Goal: Navigation & Orientation: Find specific page/section

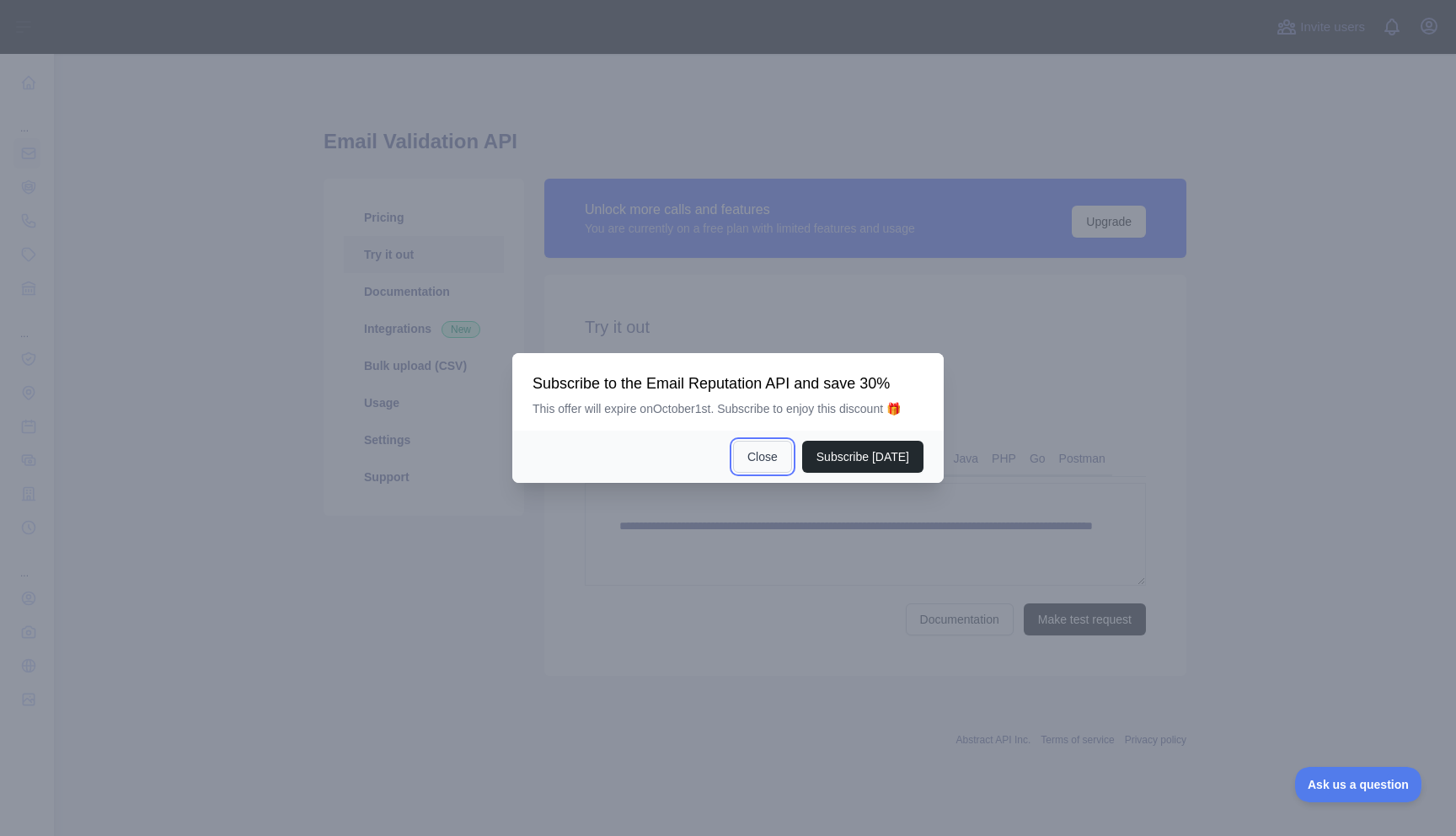
click at [757, 460] on button "Close" at bounding box center [762, 457] width 59 height 32
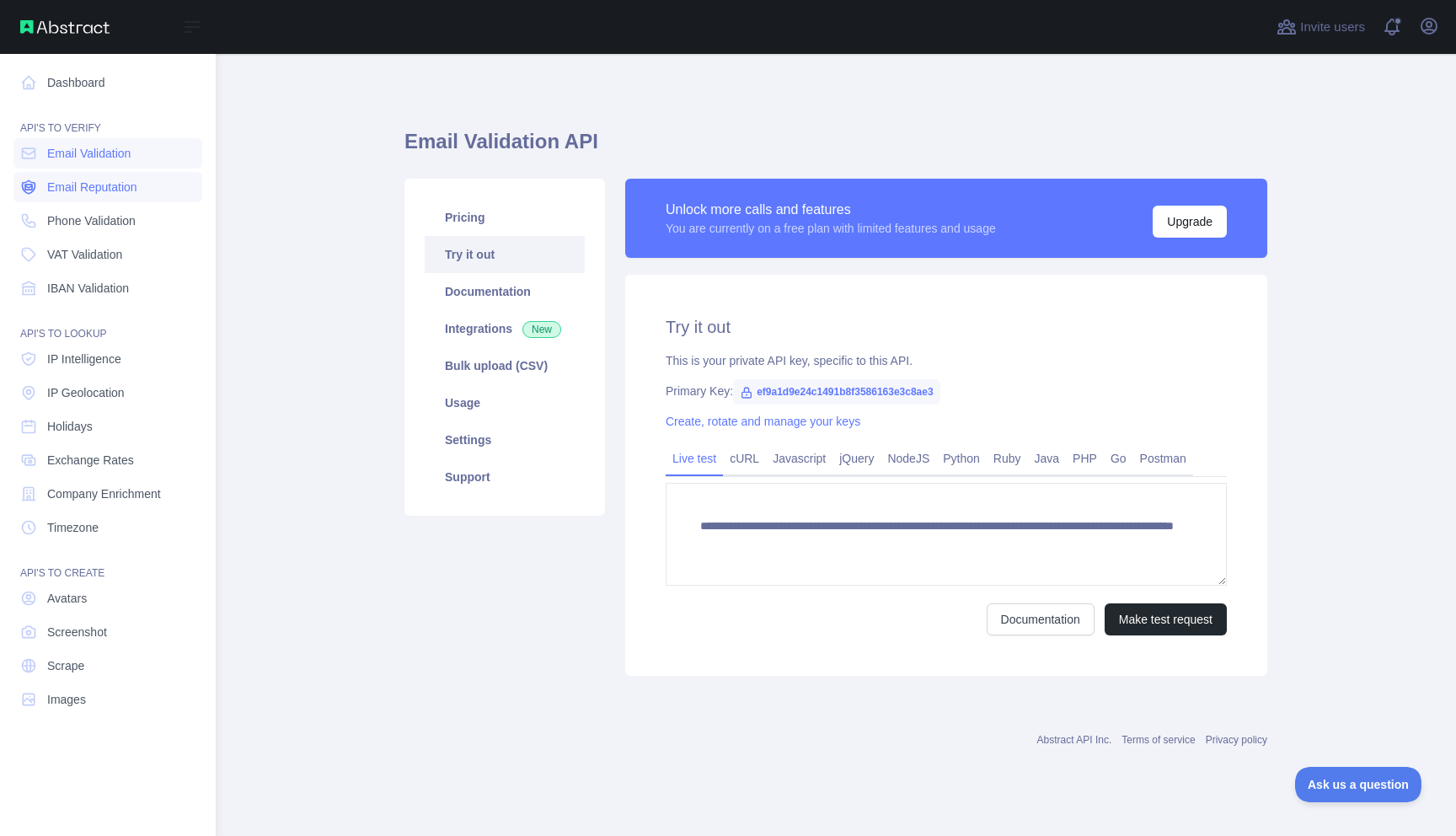
click at [104, 175] on link "Email Reputation" at bounding box center [107, 187] width 189 height 30
click at [78, 153] on span "Email Validation" at bounding box center [88, 153] width 83 height 17
click at [29, 88] on icon at bounding box center [28, 83] width 12 height 12
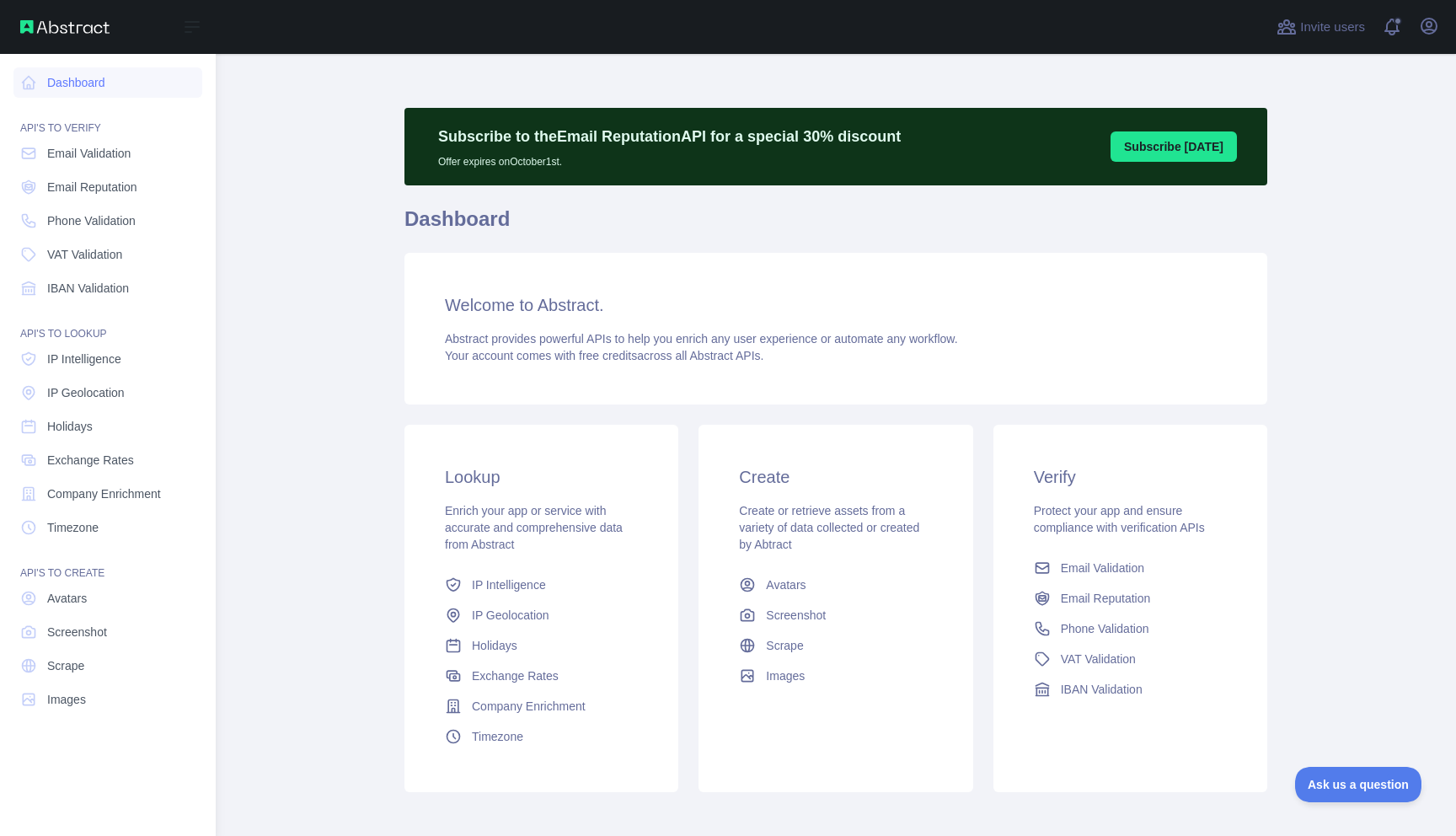
click at [26, 39] on div "Open sidebar" at bounding box center [108, 26] width 216 height 53
click at [78, 159] on span "Email Validation" at bounding box center [88, 153] width 83 height 17
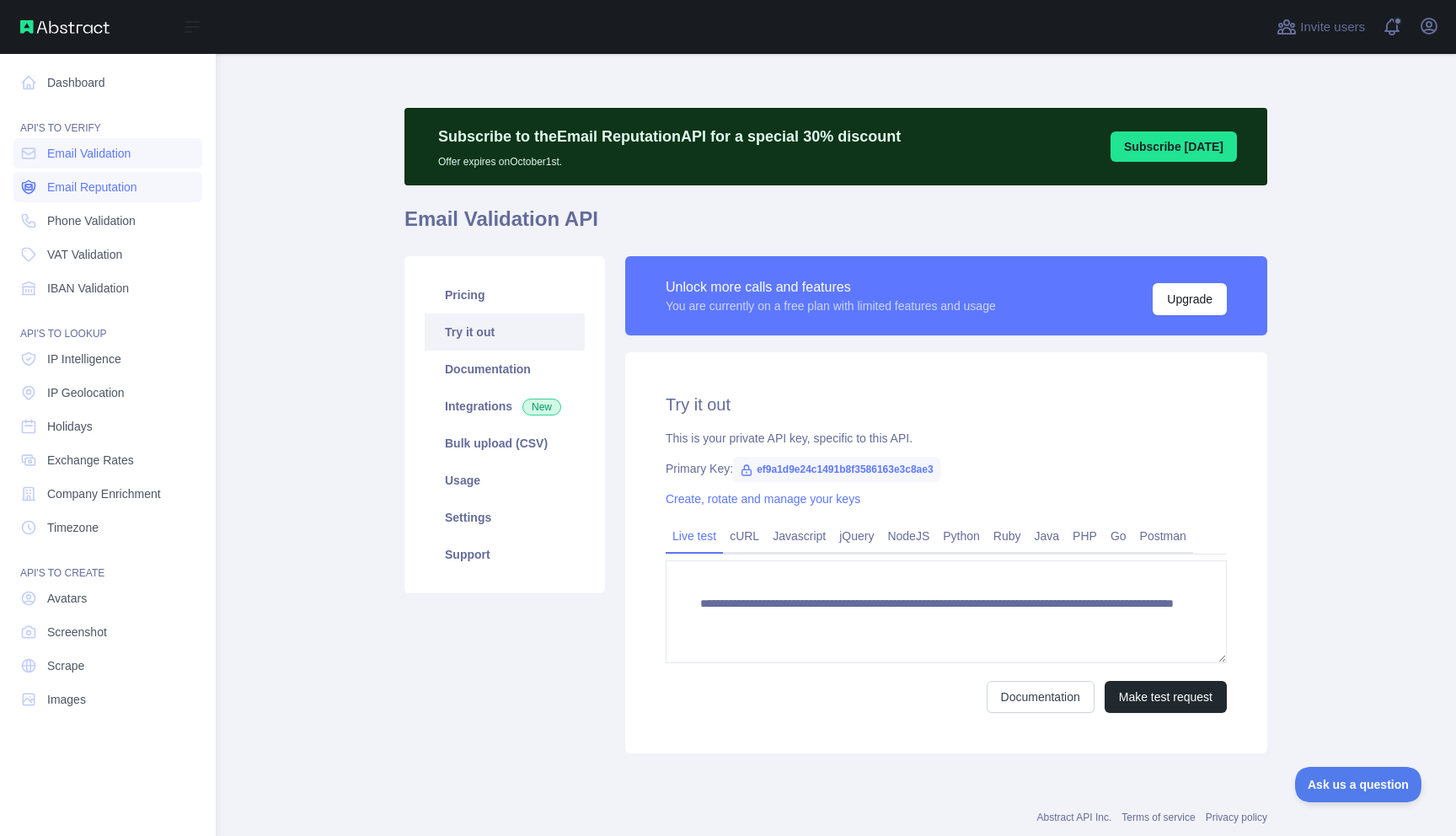
click at [94, 184] on span "Email Reputation" at bounding box center [92, 187] width 90 height 17
click at [98, 203] on nav "Dashboard API'S TO VERIFY Email Validation Email Reputation Phone Validation VA…" at bounding box center [107, 431] width 189 height 755
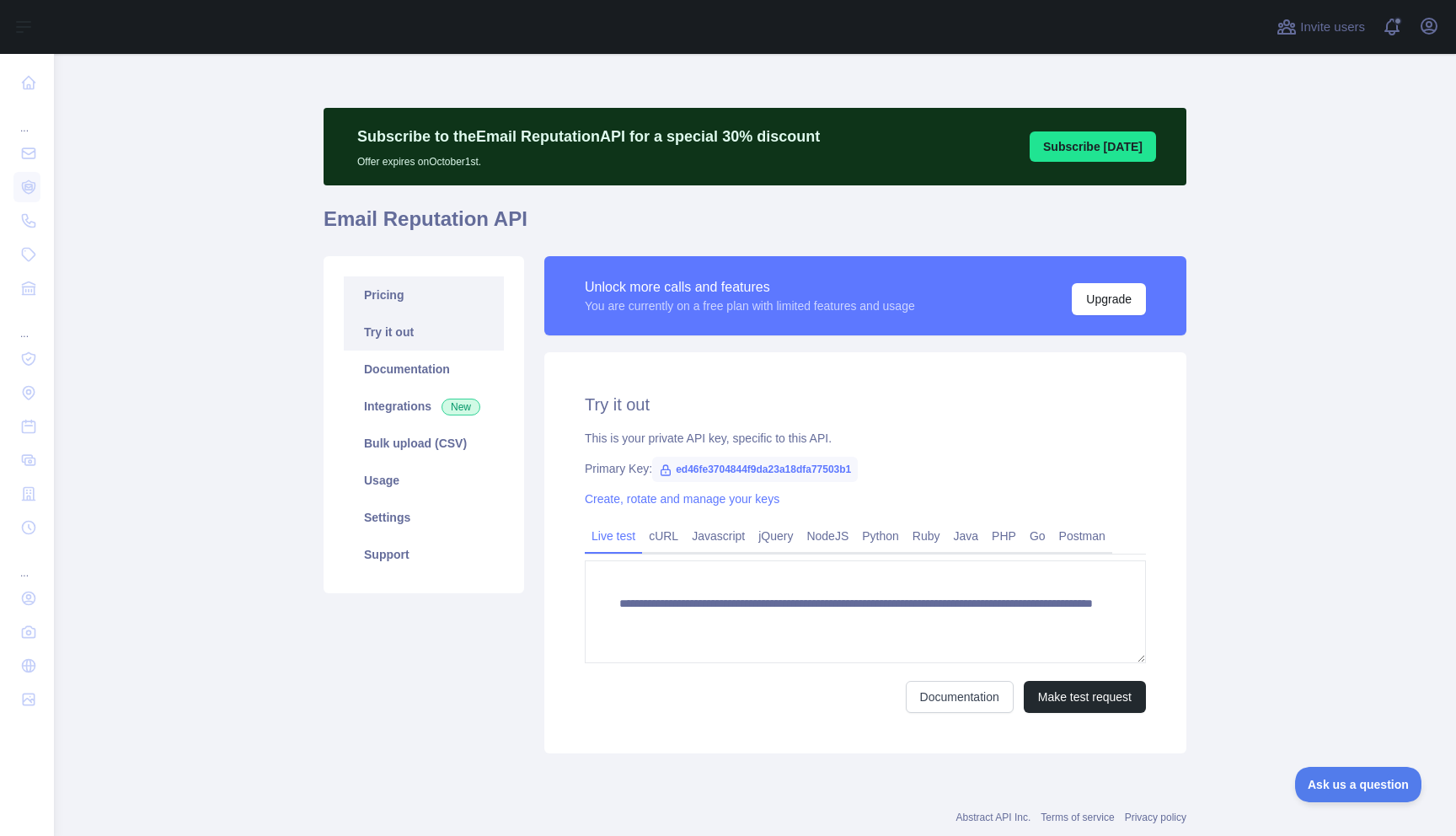
click at [433, 294] on link "Pricing" at bounding box center [423, 296] width 160 height 38
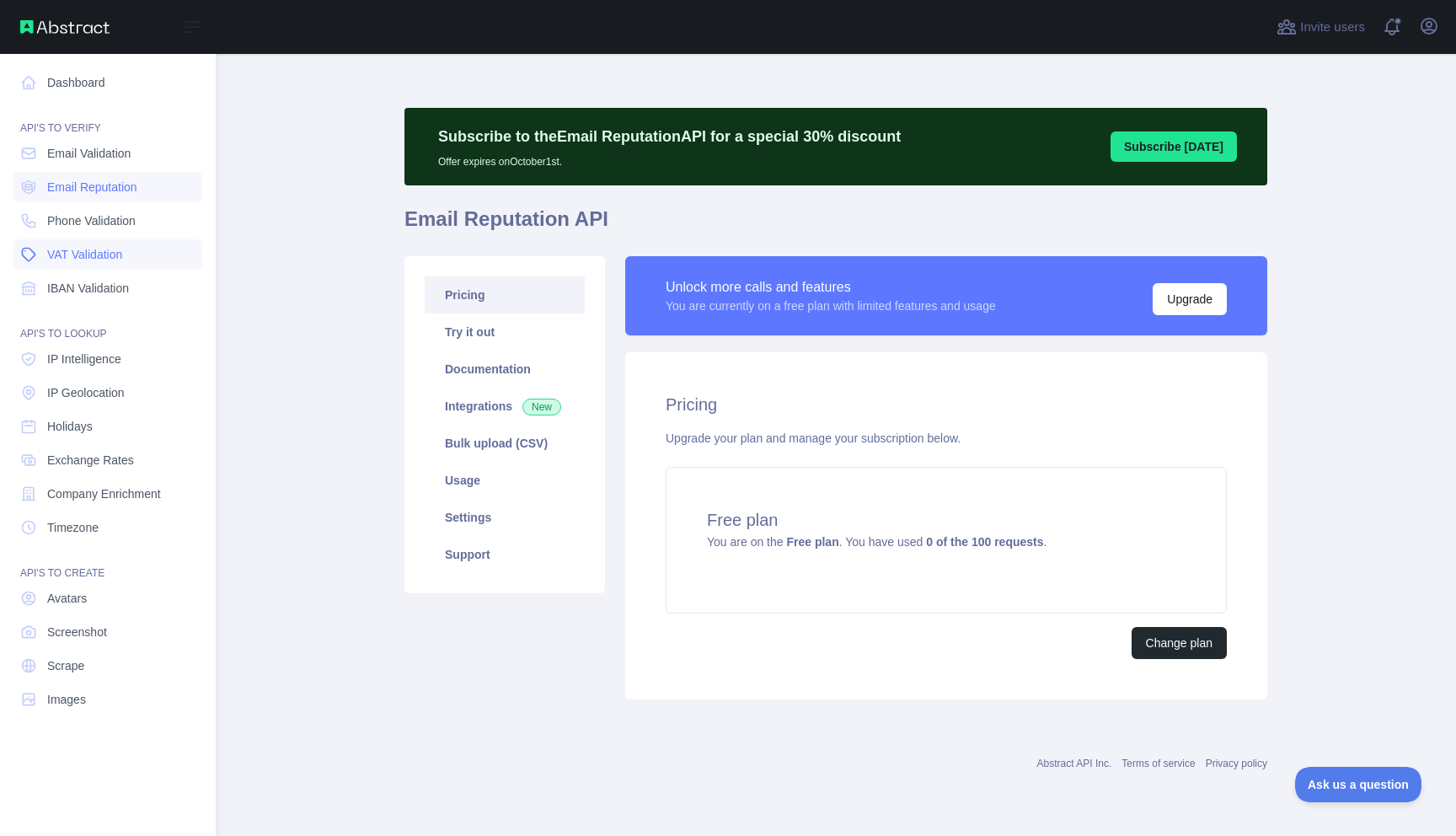
click at [52, 256] on span "VAT Validation" at bounding box center [84, 254] width 75 height 17
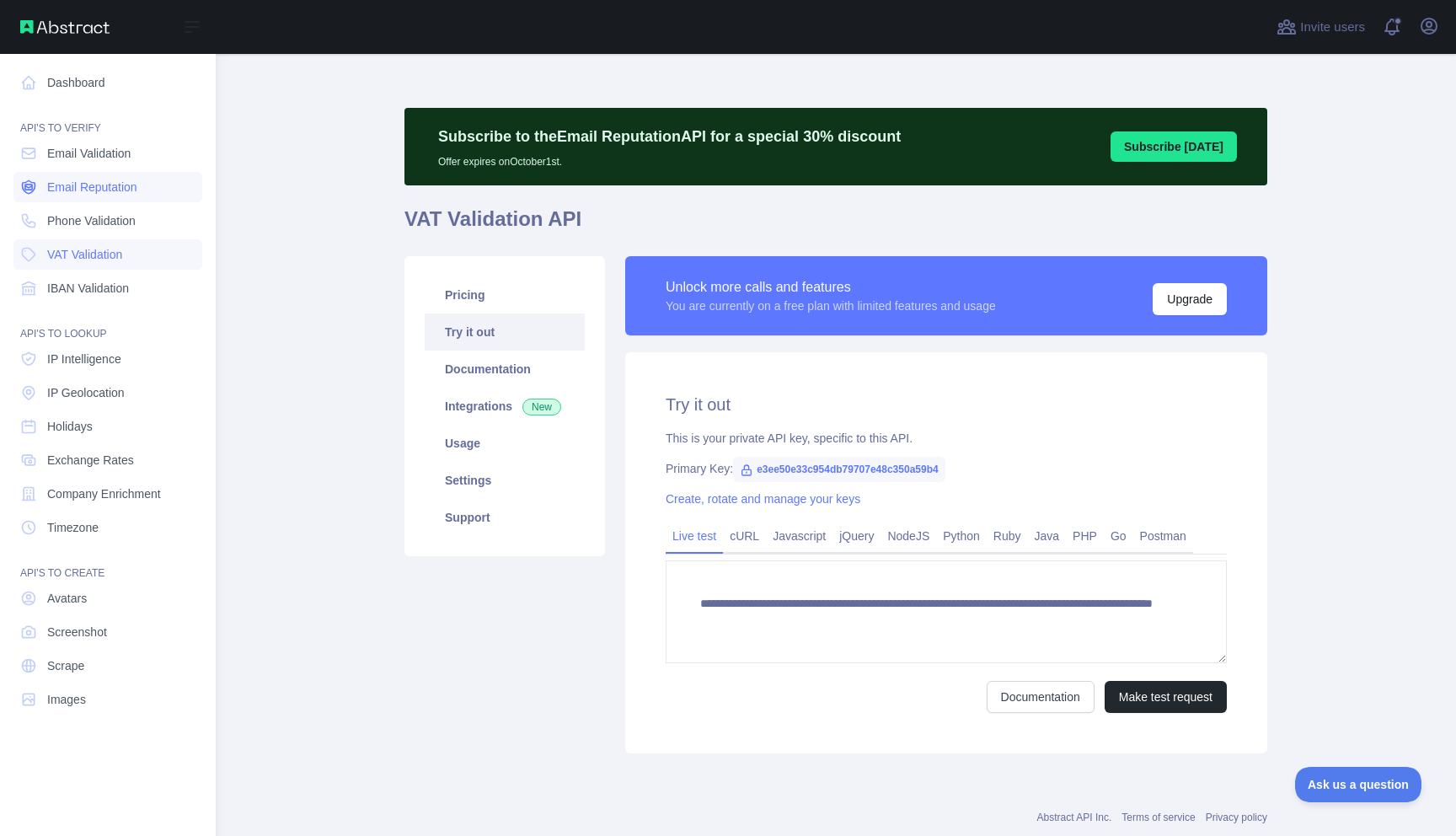
click at [73, 200] on link "Email Reputation" at bounding box center [107, 187] width 189 height 30
click at [89, 235] on link "Phone Validation" at bounding box center [107, 220] width 189 height 30
click at [79, 169] on nav "Dashboard API'S TO VERIFY Email Validation Email Reputation Phone Validation VA…" at bounding box center [107, 431] width 189 height 755
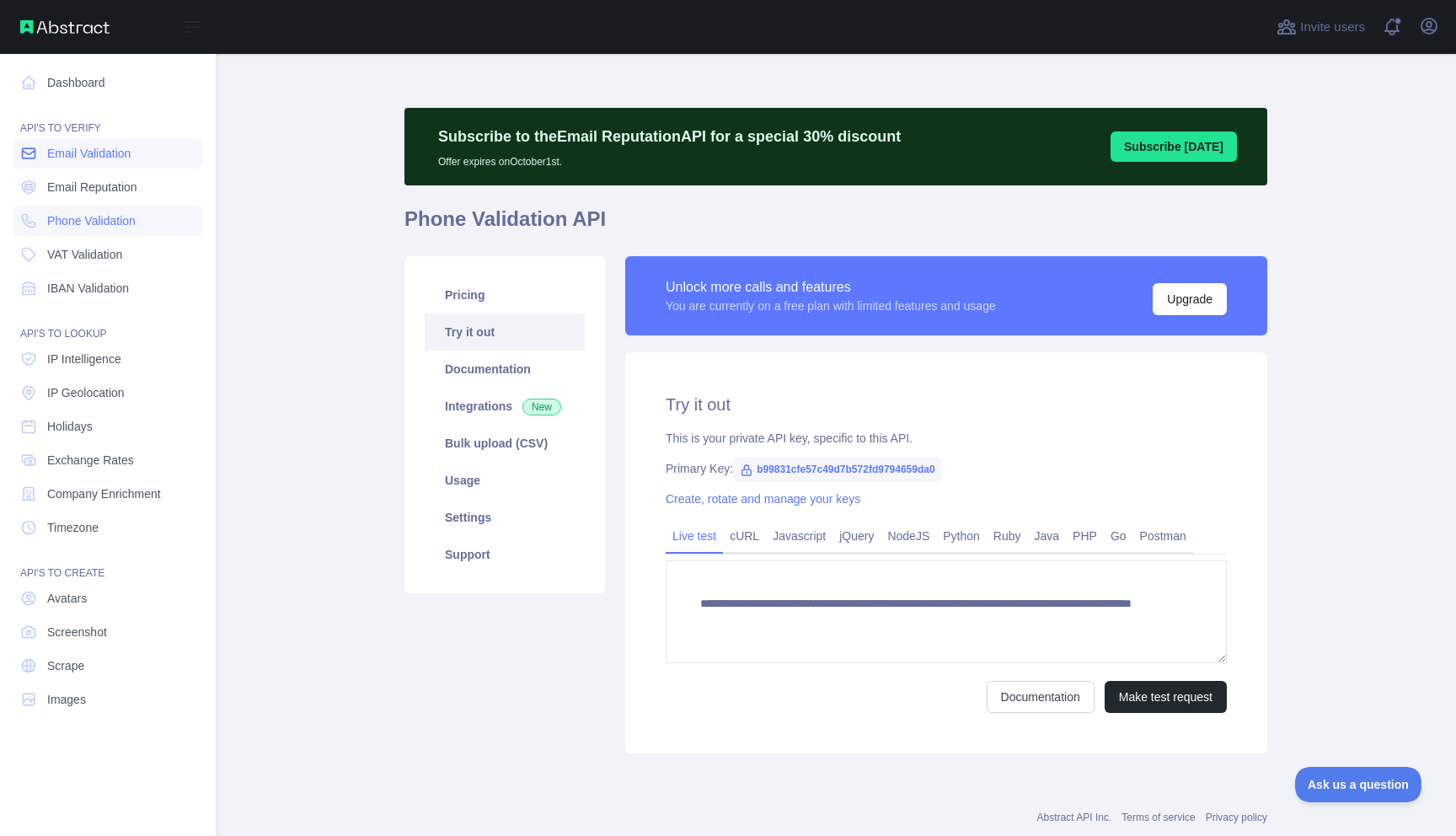
click at [79, 166] on link "Email Validation" at bounding box center [107, 153] width 189 height 30
click at [62, 71] on link "Dashboard" at bounding box center [107, 83] width 189 height 30
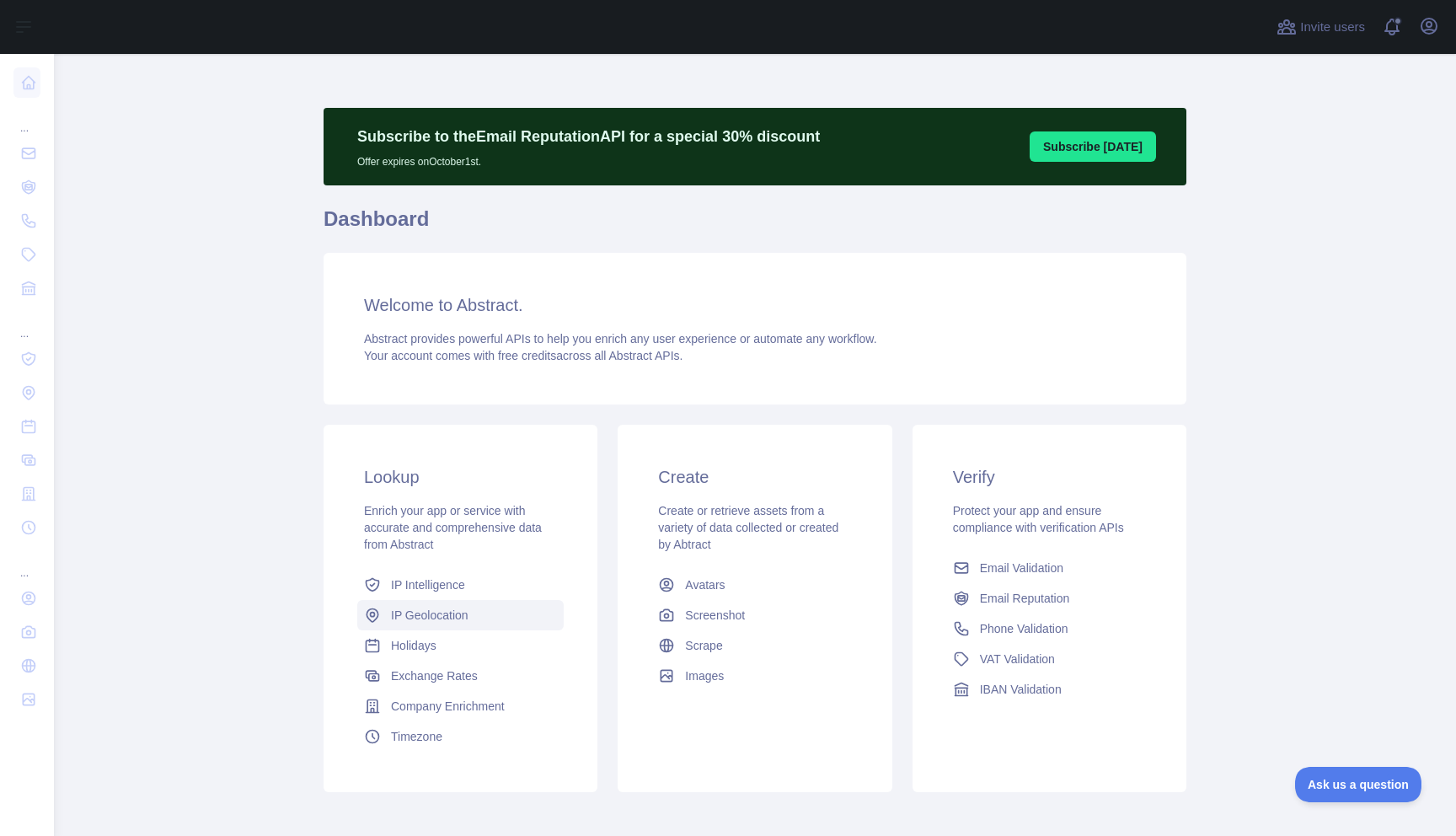
click at [416, 609] on span "IP Geolocation" at bounding box center [430, 616] width 78 height 17
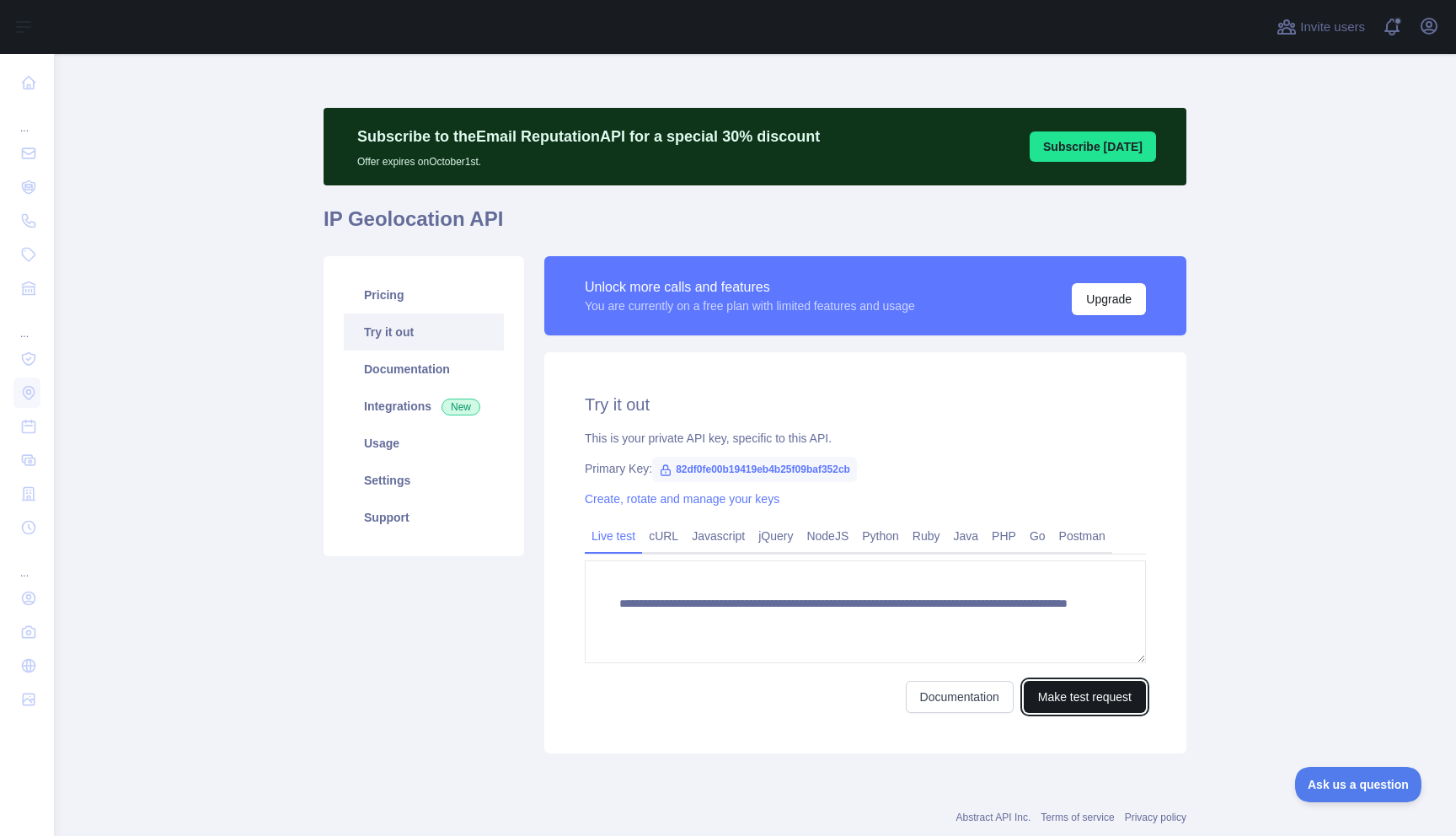
click at [1054, 709] on button "Make test request" at bounding box center [1084, 697] width 122 height 32
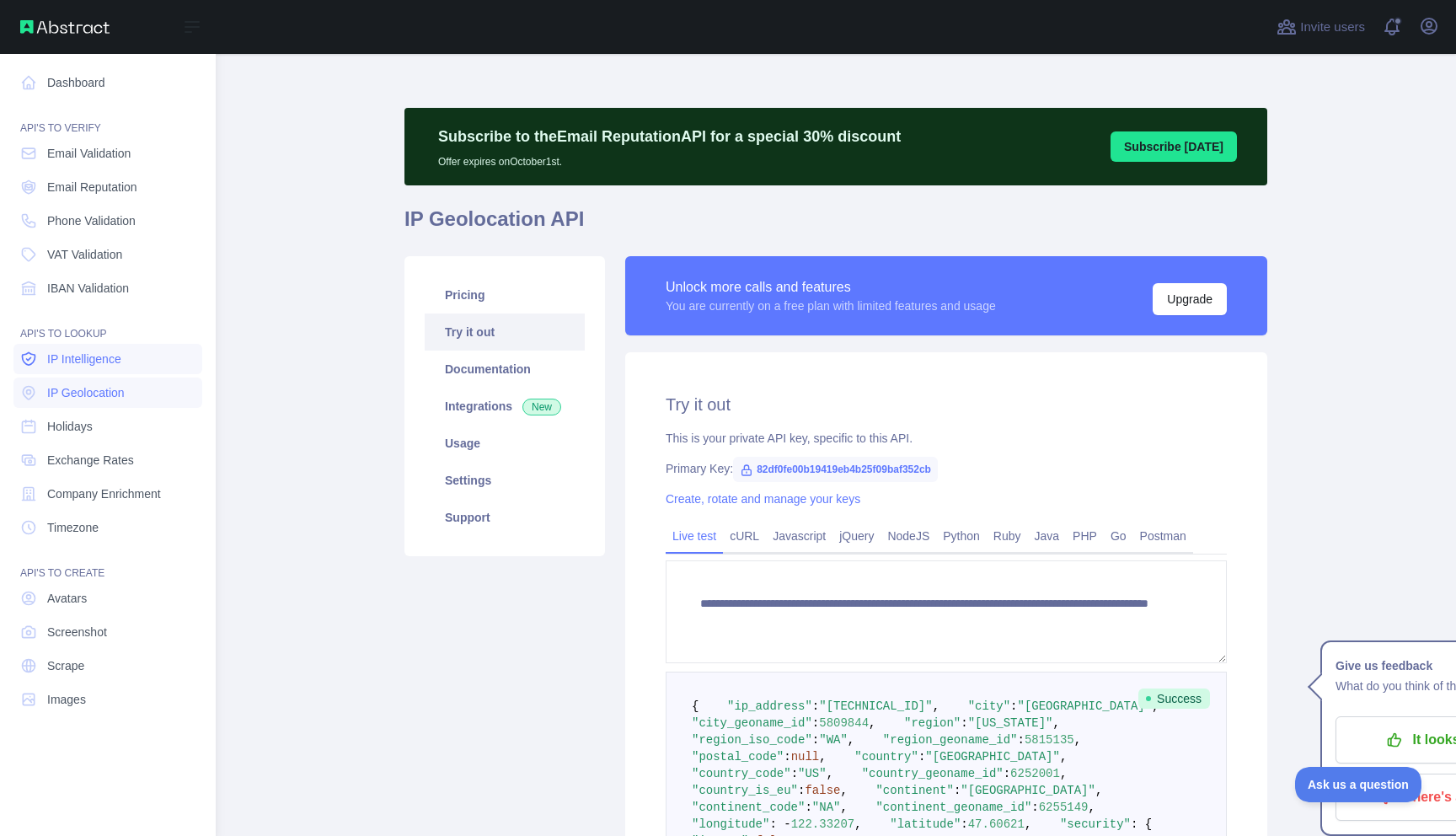
click at [36, 355] on icon at bounding box center [29, 359] width 17 height 17
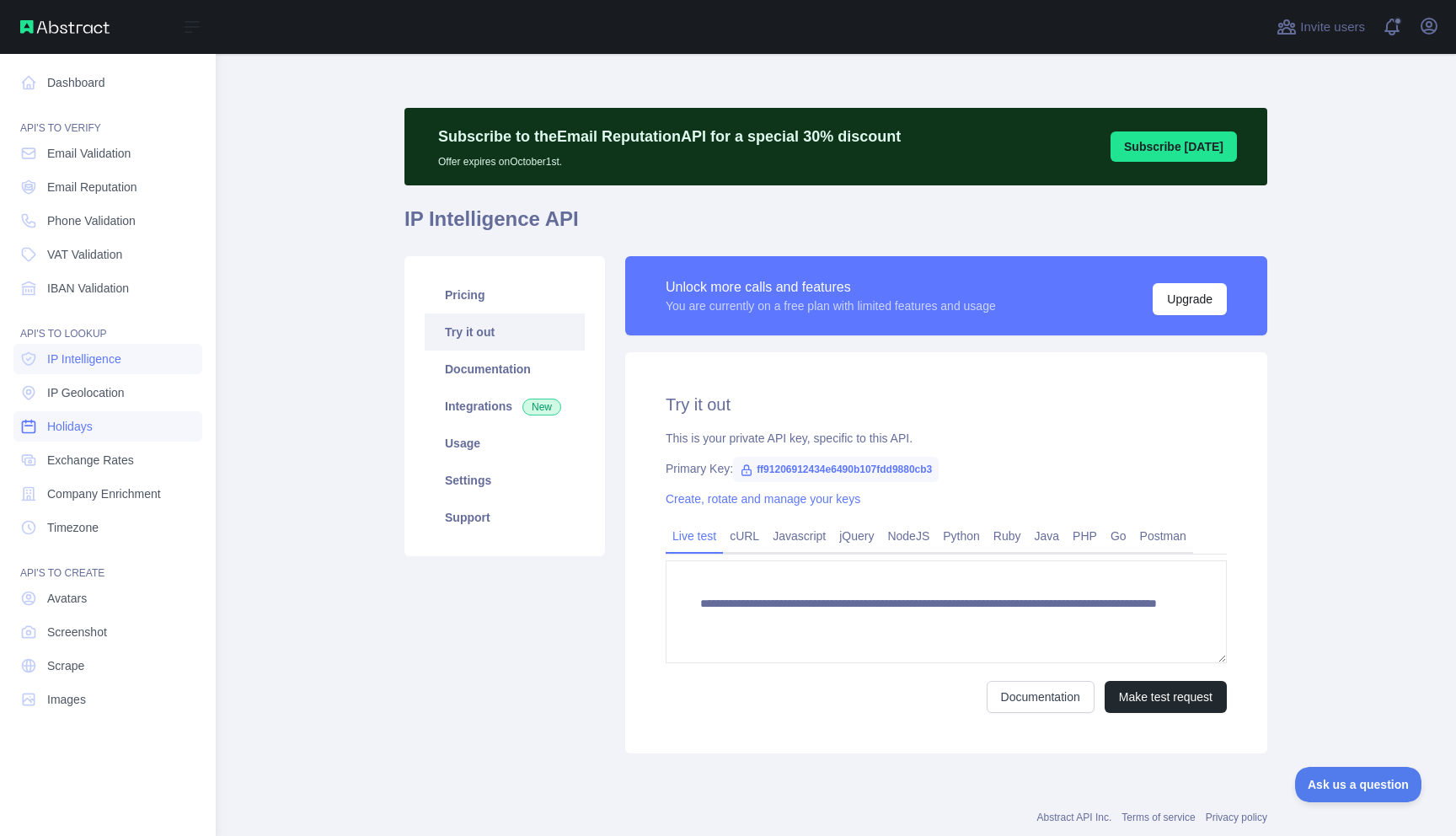
click at [93, 433] on span "Holidays" at bounding box center [69, 427] width 46 height 17
click at [84, 460] on span "Exchange Rates" at bounding box center [90, 460] width 87 height 17
click at [90, 486] on span "Company Enrichment" at bounding box center [103, 494] width 114 height 17
click at [99, 529] on span "Timezone" at bounding box center [72, 527] width 52 height 17
click at [93, 501] on span "Company Enrichment" at bounding box center [103, 494] width 114 height 17
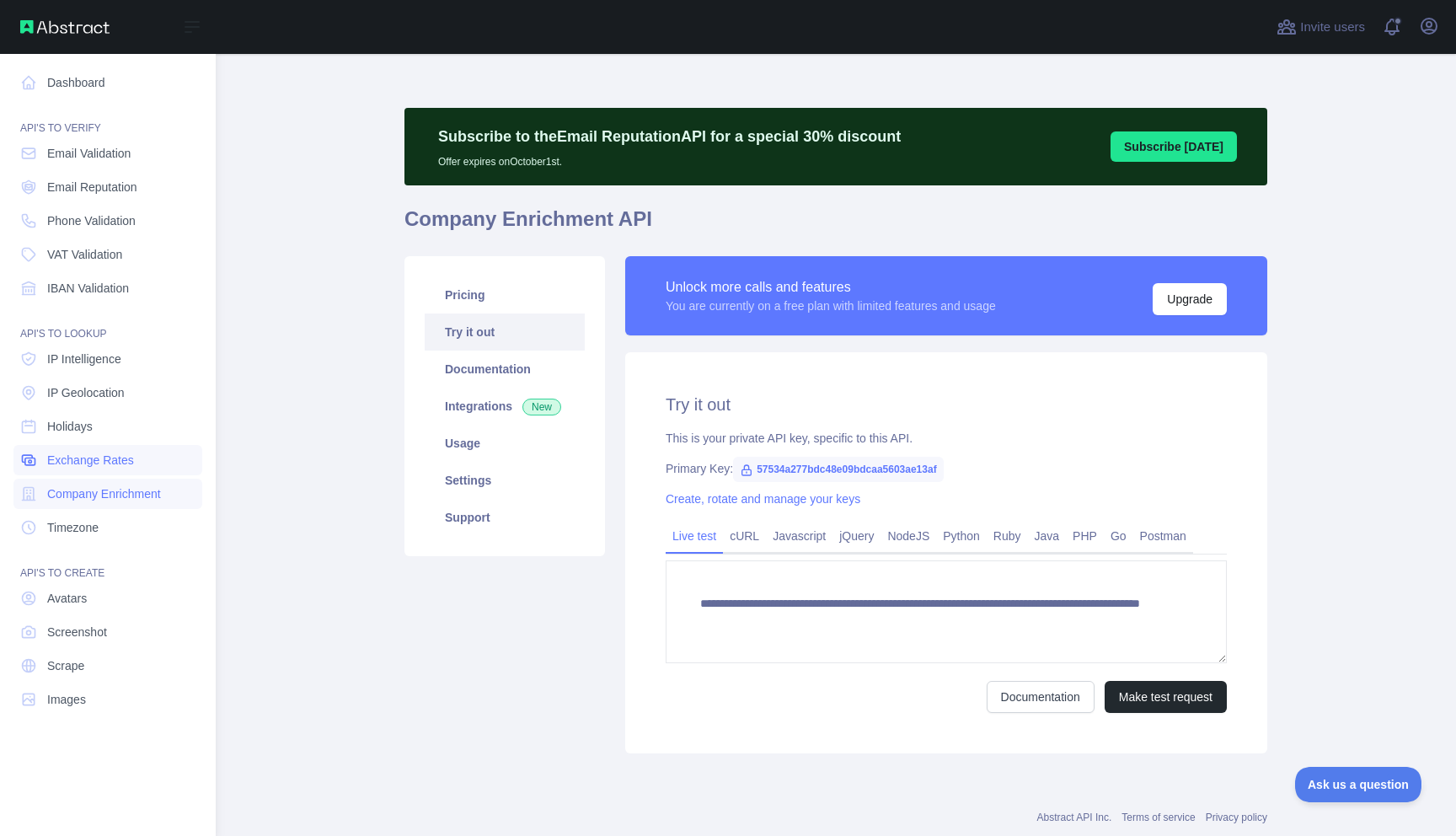
click at [61, 449] on link "Exchange Rates" at bounding box center [107, 460] width 189 height 30
